Goal: Find contact information: Find contact information

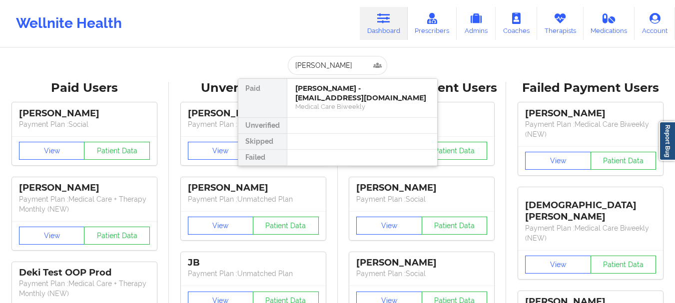
type input "[PERSON_NAME] Dam"
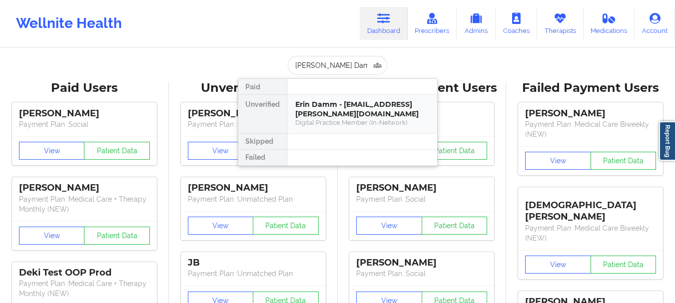
click at [357, 126] on div "Digital Practice Member (In-Network)" at bounding box center [362, 122] width 134 height 8
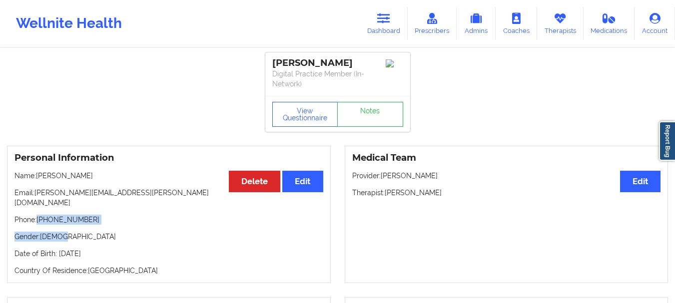
drag, startPoint x: 86, startPoint y: 215, endPoint x: 39, endPoint y: 208, distance: 47.9
click at [39, 208] on div "Personal Information Edit Delete Name: [PERSON_NAME] Email: [PERSON_NAME][EMAIL…" at bounding box center [169, 214] width 324 height 137
click at [49, 215] on p "Phone: [PHONE_NUMBER]" at bounding box center [168, 220] width 309 height 10
drag, startPoint x: 38, startPoint y: 211, endPoint x: 86, endPoint y: 210, distance: 48.0
click at [86, 215] on p "Phone: [PHONE_NUMBER]" at bounding box center [168, 220] width 309 height 10
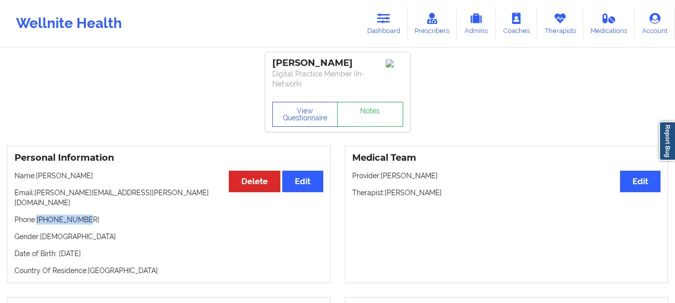
copy p "[PHONE_NUMBER]"
drag, startPoint x: 434, startPoint y: 192, endPoint x: 386, endPoint y: 193, distance: 48.5
click at [386, 193] on p "Therapist: [PERSON_NAME]" at bounding box center [506, 193] width 309 height 10
copy p "[PERSON_NAME]"
click at [380, 16] on icon at bounding box center [383, 18] width 13 height 11
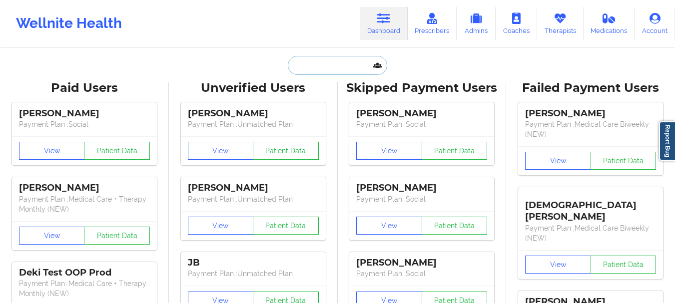
click at [326, 68] on input "text" at bounding box center [337, 65] width 99 height 19
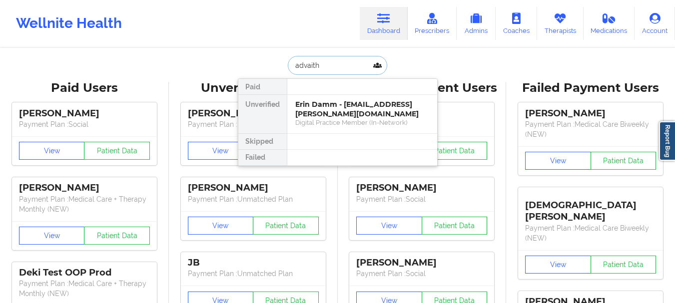
type input "advaith"
click at [332, 104] on div "Advaith Rajesh - [EMAIL_ADDRESS][DATE][DOMAIN_NAME]" at bounding box center [362, 109] width 134 height 18
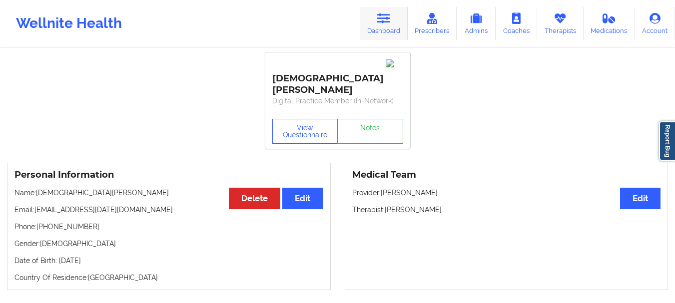
click at [369, 19] on link "Dashboard" at bounding box center [384, 23] width 48 height 33
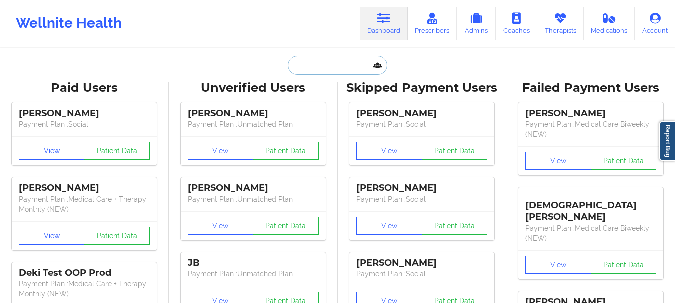
click at [335, 69] on input "text" at bounding box center [337, 65] width 99 height 19
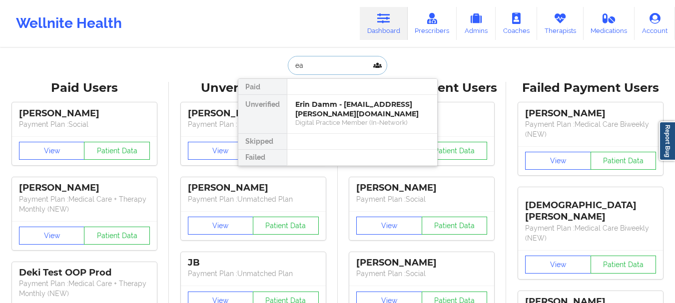
type input "e"
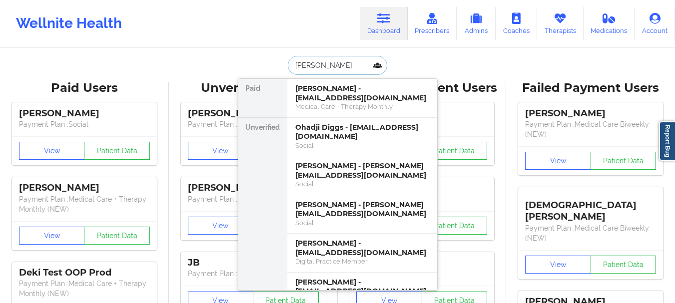
type input "advaith"
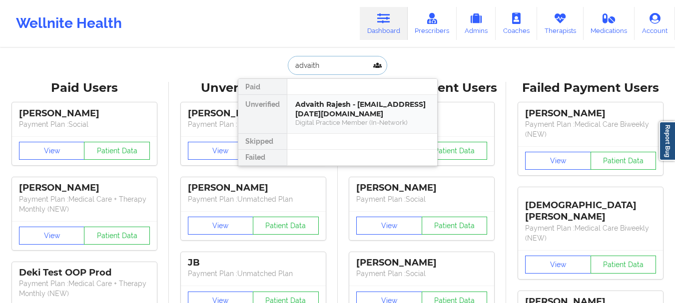
click at [348, 103] on div "Advaith Rajesh - [EMAIL_ADDRESS][DATE][DOMAIN_NAME]" at bounding box center [362, 109] width 134 height 18
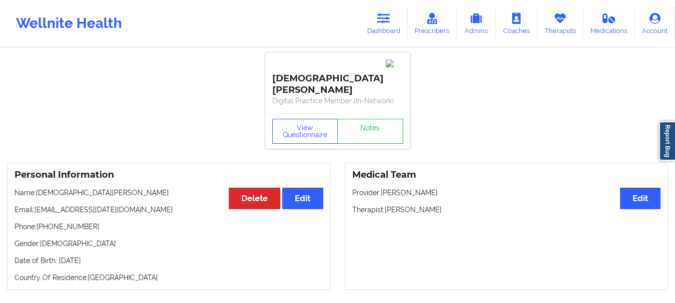
click at [114, 205] on p "Email: [EMAIL_ADDRESS][DATE][DOMAIN_NAME]" at bounding box center [168, 210] width 309 height 10
drag, startPoint x: 80, startPoint y: 211, endPoint x: 38, endPoint y: 211, distance: 42.0
click at [38, 222] on p "Phone: [PHONE_NUMBER]" at bounding box center [168, 227] width 309 height 10
copy p "[PHONE_NUMBER]"
click at [387, 27] on link "Dashboard" at bounding box center [384, 23] width 48 height 33
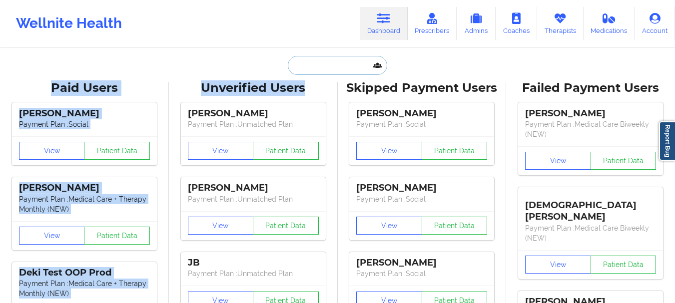
click at [323, 68] on input "text" at bounding box center [337, 65] width 99 height 19
click at [322, 67] on input "text" at bounding box center [337, 65] width 99 height 19
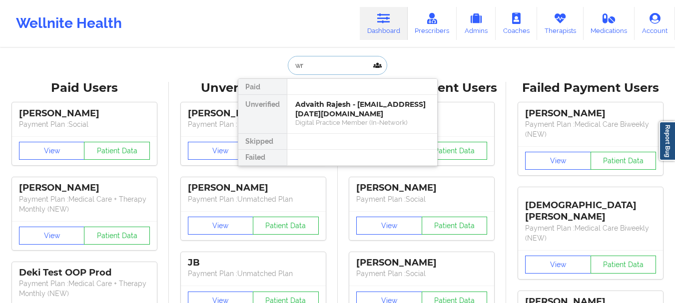
type input "w"
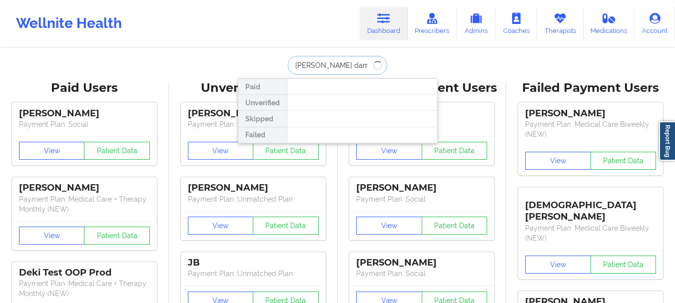
type input "[PERSON_NAME]"
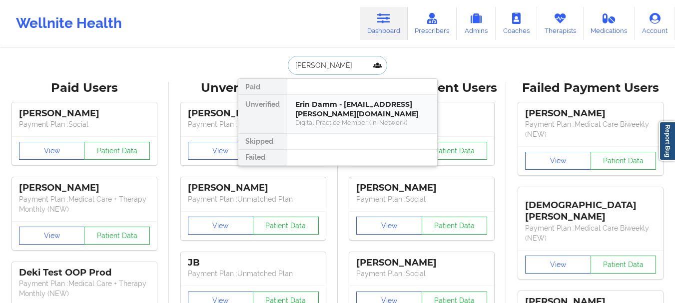
click at [354, 126] on div "Digital Practice Member (In-Network)" at bounding box center [362, 122] width 134 height 8
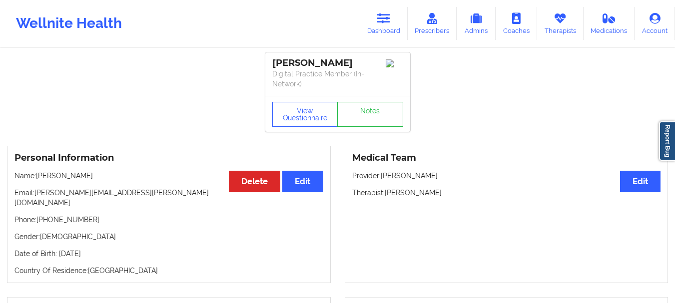
scroll to position [593, 0]
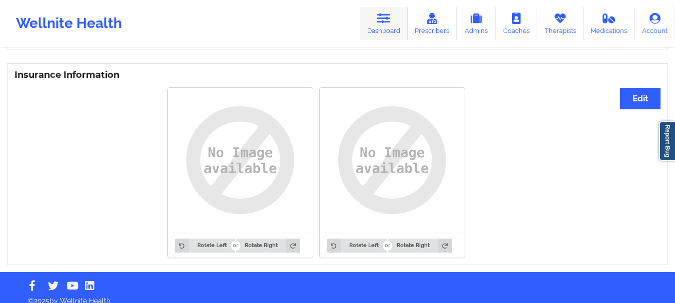
click at [386, 17] on icon at bounding box center [383, 18] width 13 height 11
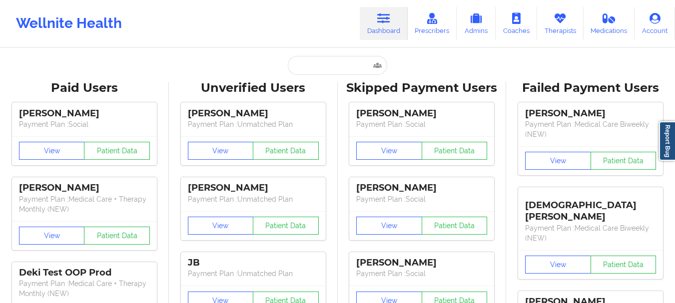
click at [313, 66] on input "text" at bounding box center [337, 65] width 99 height 19
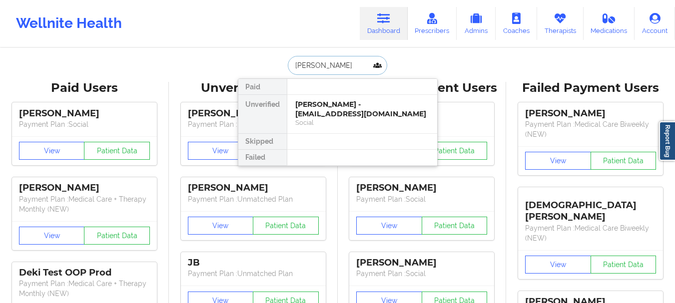
click at [329, 63] on input "[PERSON_NAME]" at bounding box center [337, 65] width 99 height 19
type input "[PERSON_NAME]"
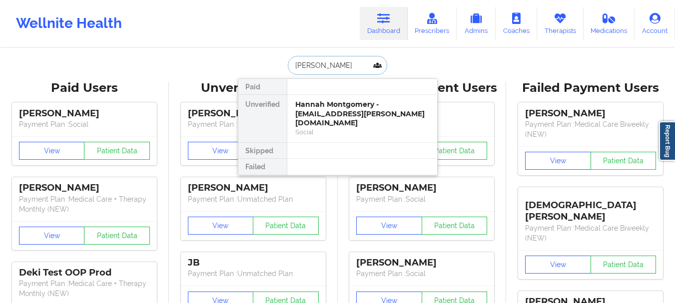
click at [354, 128] on div "Social" at bounding box center [362, 132] width 134 height 8
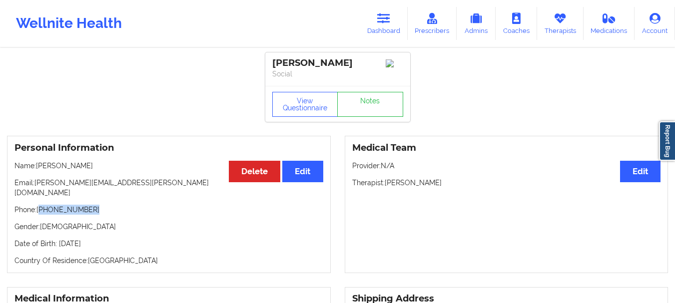
drag, startPoint x: 96, startPoint y: 202, endPoint x: 40, endPoint y: 203, distance: 56.0
click at [40, 205] on p "Phone: [PHONE_NUMBER]" at bounding box center [168, 210] width 309 height 10
click at [46, 205] on p "Phone: [PHONE_NUMBER]" at bounding box center [168, 210] width 309 height 10
drag, startPoint x: 44, startPoint y: 203, endPoint x: 98, endPoint y: 201, distance: 54.0
click at [98, 205] on p "Phone: [PHONE_NUMBER]" at bounding box center [168, 210] width 309 height 10
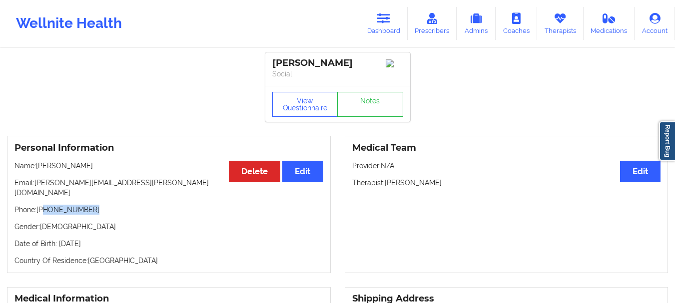
copy p "[PHONE_NUMBER]"
click at [382, 28] on link "Dashboard" at bounding box center [384, 23] width 48 height 33
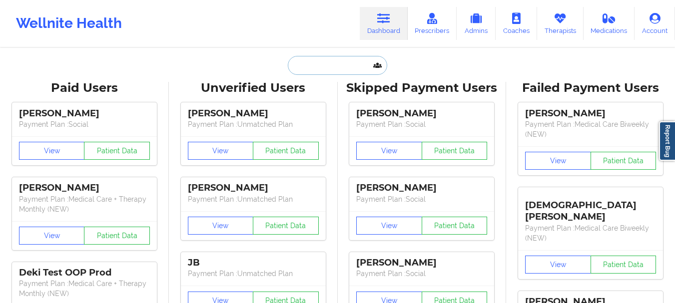
click at [332, 65] on input "text" at bounding box center [337, 65] width 99 height 19
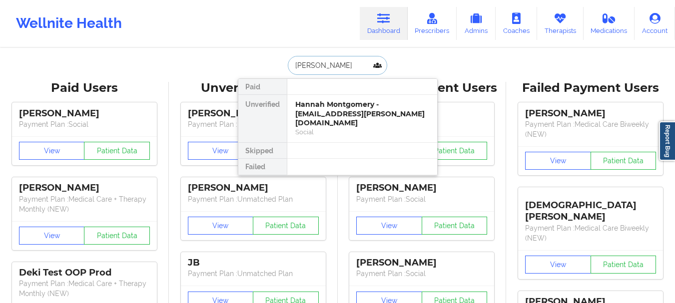
type input "[PERSON_NAME]"
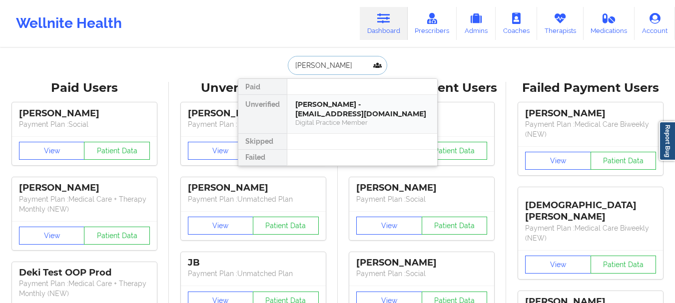
click at [330, 111] on div "[PERSON_NAME] - [EMAIL_ADDRESS][DOMAIN_NAME]" at bounding box center [362, 109] width 134 height 18
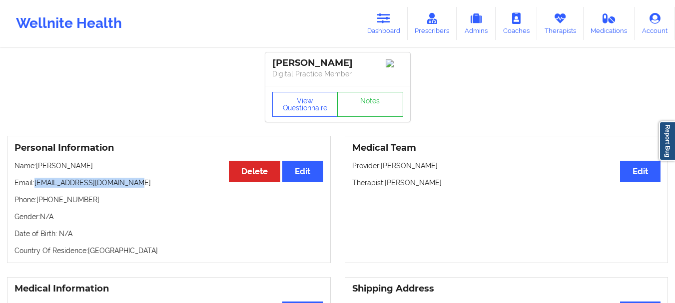
drag, startPoint x: 134, startPoint y: 186, endPoint x: 36, endPoint y: 185, distance: 98.5
click at [36, 185] on p "Email: [EMAIL_ADDRESS][DOMAIN_NAME]" at bounding box center [168, 183] width 309 height 10
copy p "[EMAIL_ADDRESS][DOMAIN_NAME]"
click at [377, 36] on link "Dashboard" at bounding box center [384, 23] width 48 height 33
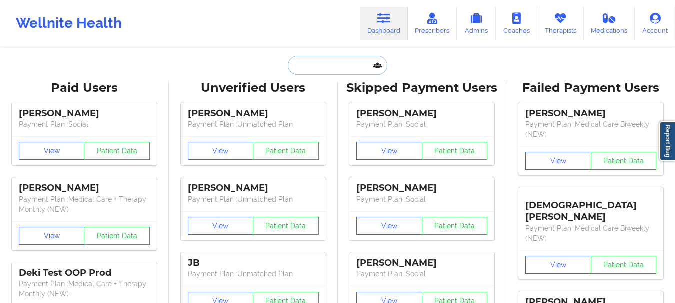
click at [331, 66] on input "text" at bounding box center [337, 65] width 99 height 19
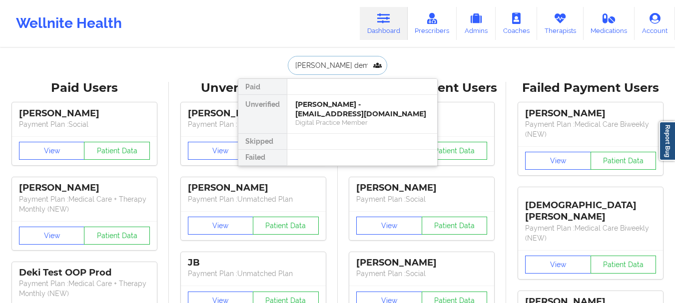
type input "[PERSON_NAME]"
click at [335, 102] on div "[PERSON_NAME] - [EMAIL_ADDRESS][DOMAIN_NAME]" at bounding box center [362, 109] width 134 height 18
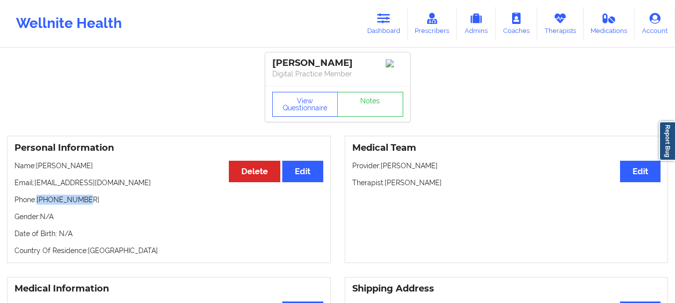
drag, startPoint x: 86, startPoint y: 205, endPoint x: 39, endPoint y: 206, distance: 47.0
click at [39, 205] on p "Phone: [PHONE_NUMBER]" at bounding box center [168, 200] width 309 height 10
copy p "[PHONE_NUMBER]"
